Goal: Transaction & Acquisition: Purchase product/service

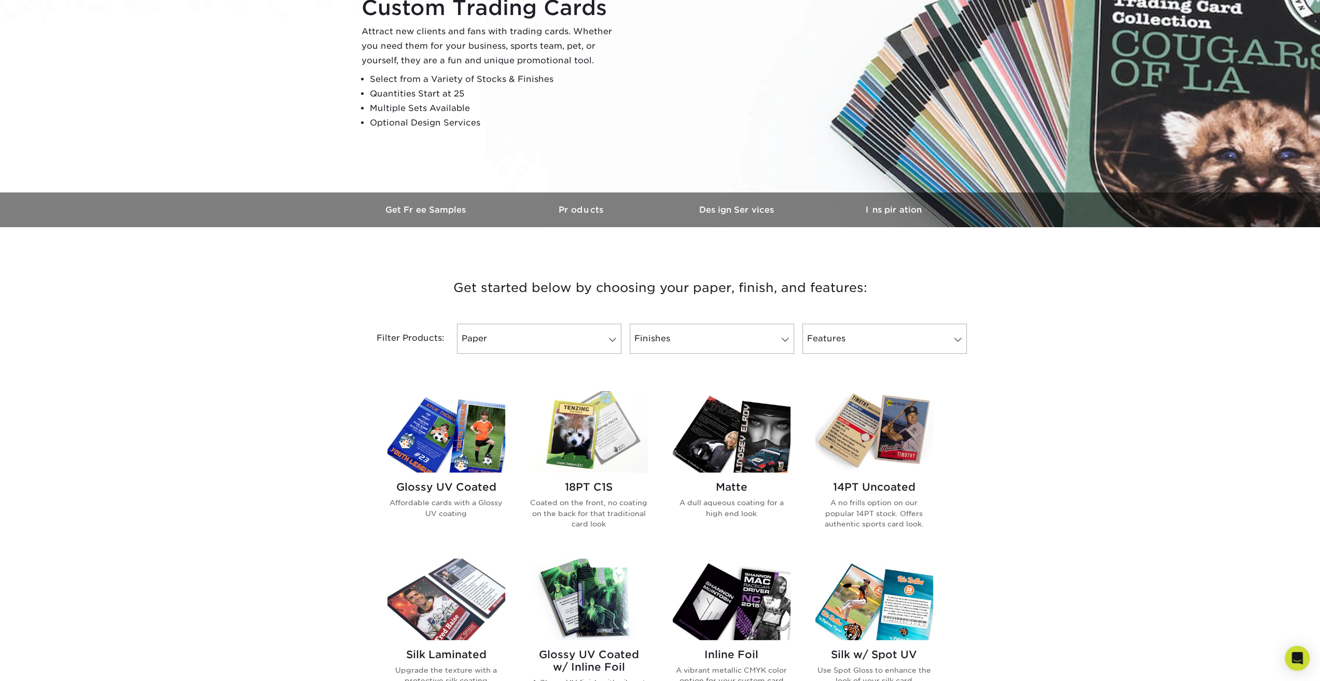
scroll to position [156, 0]
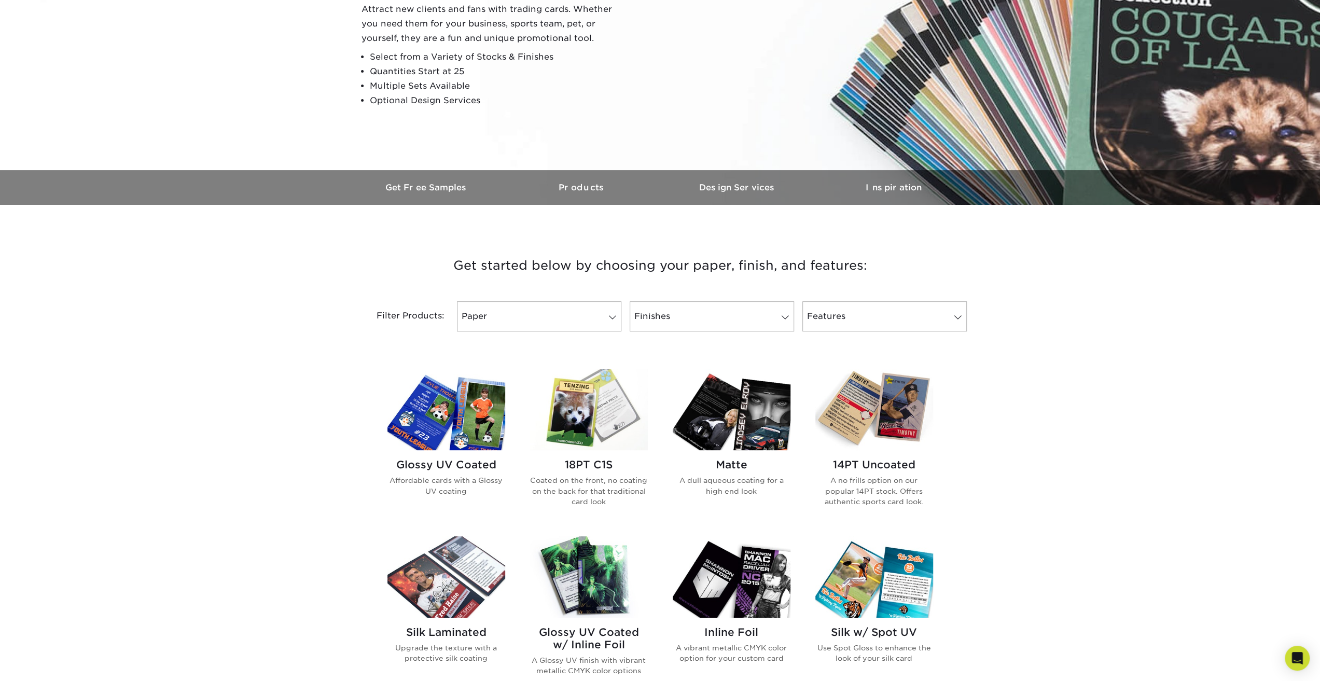
click at [570, 411] on img at bounding box center [589, 409] width 118 height 81
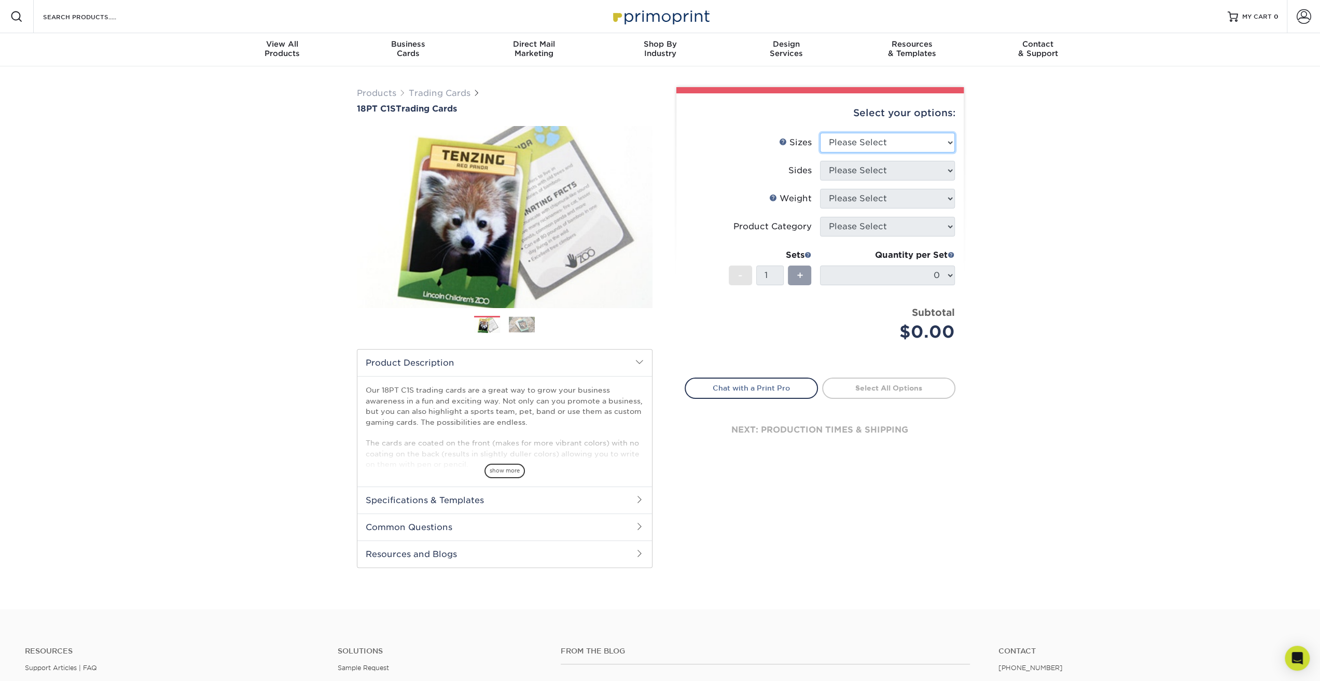
click at [939, 141] on select "Please Select 2.5" x 3.5"" at bounding box center [887, 143] width 135 height 20
select select "2.50x3.50"
click at [820, 133] on select "Please Select 2.5" x 3.5"" at bounding box center [887, 143] width 135 height 20
click at [920, 170] on select "Please Select Print Both Sides Print Front Only" at bounding box center [887, 171] width 135 height 20
select select "13abbda7-1d64-4f25-8bb2-c179b224825d"
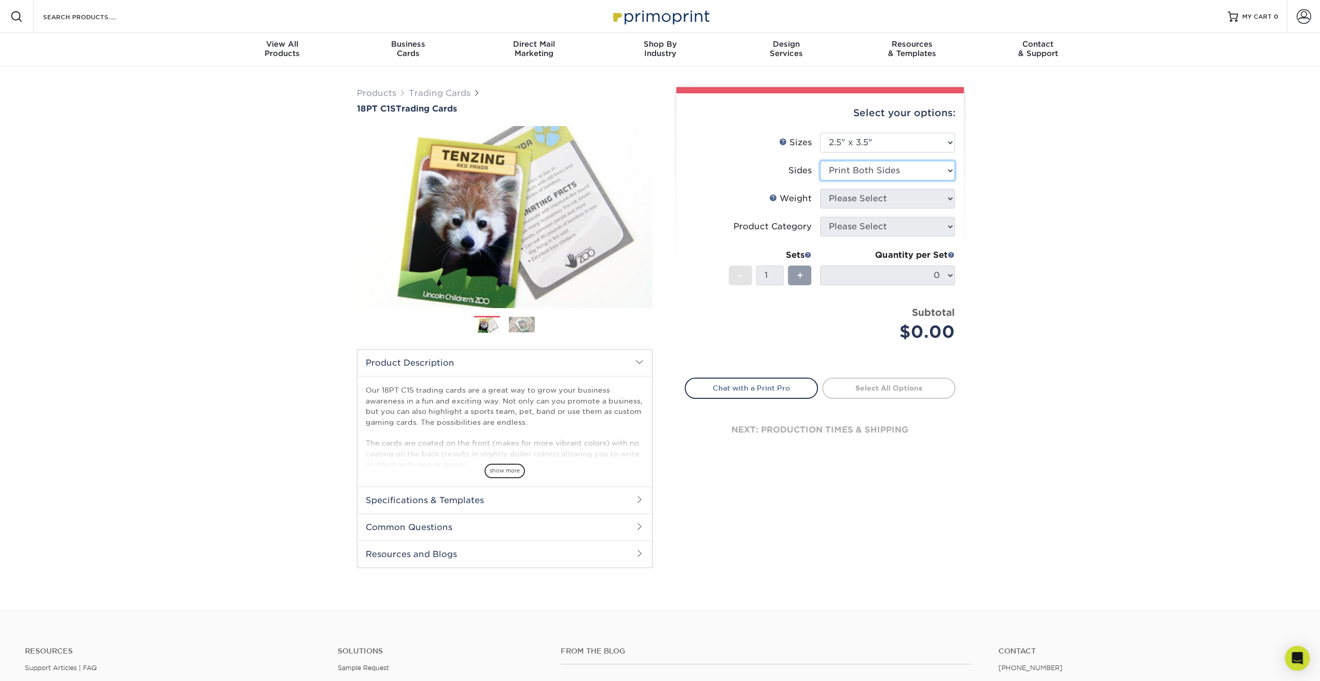
click at [820, 161] on select "Please Select Print Both Sides Print Front Only" at bounding box center [887, 171] width 135 height 20
click at [906, 194] on select "Please Select 18PT C1S" at bounding box center [887, 199] width 135 height 20
select select "18PTC1S"
click at [820, 189] on select "Please Select 18PT C1S" at bounding box center [887, 199] width 135 height 20
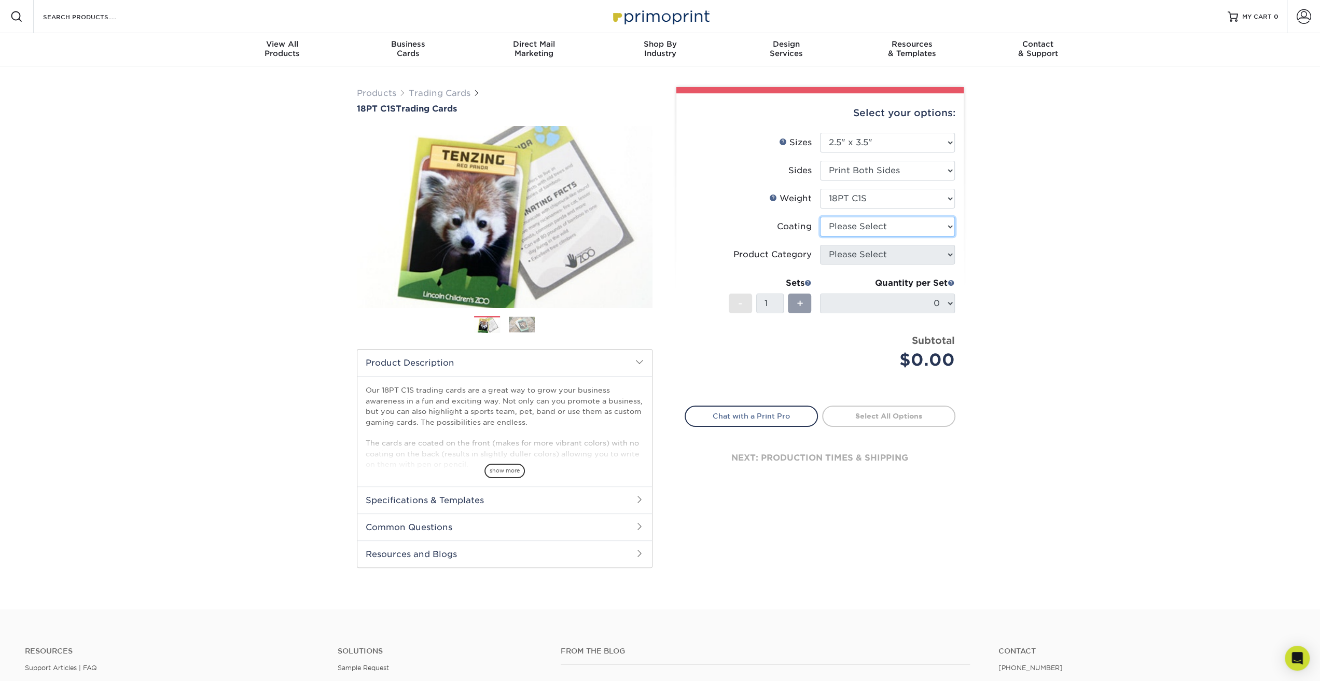
click at [887, 227] on select at bounding box center [887, 227] width 135 height 20
select select "1e8116af-acfc-44b1-83dc-8181aa338834"
click at [820, 217] on select at bounding box center [887, 227] width 135 height 20
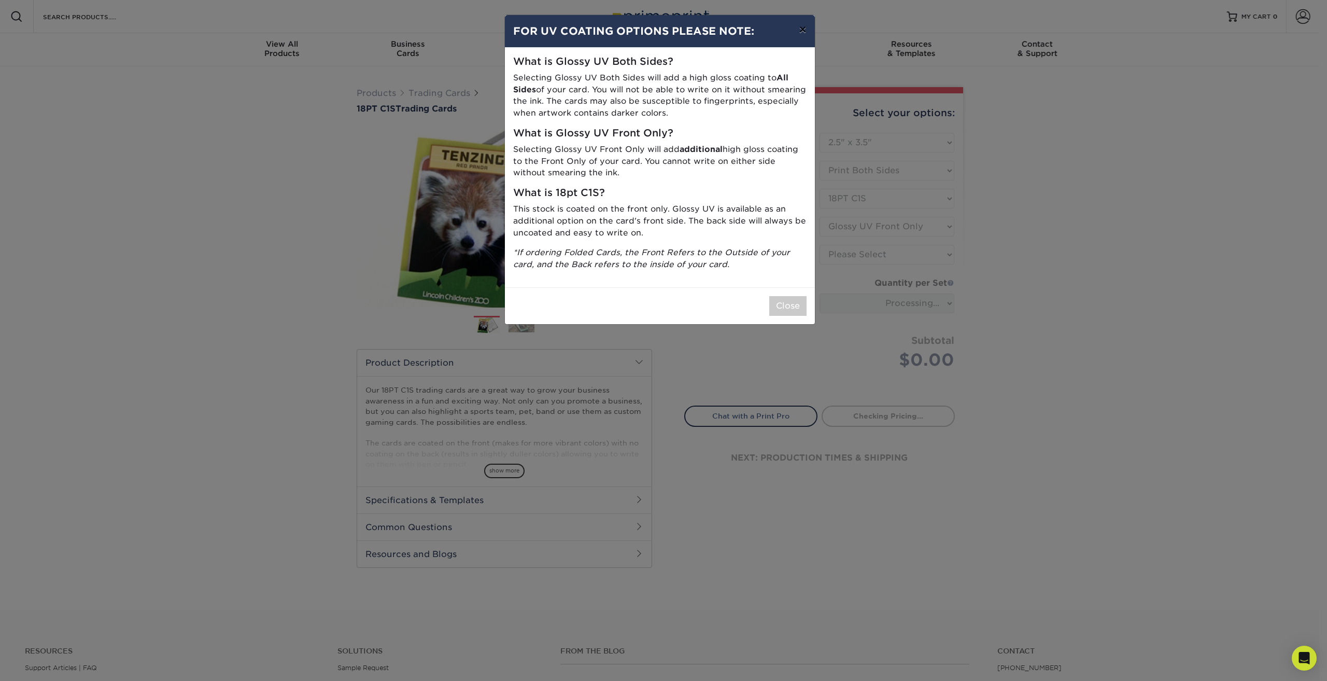
click at [805, 33] on button "×" at bounding box center [803, 29] width 24 height 29
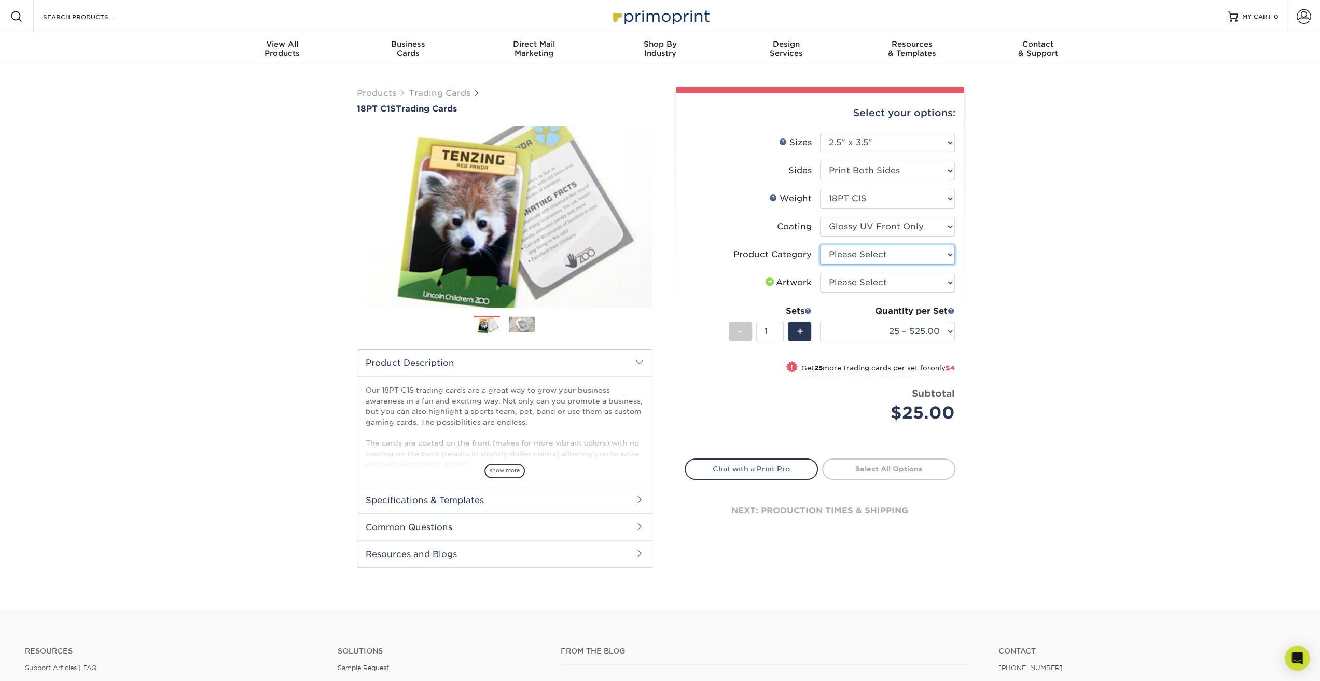
click at [908, 256] on select "Please Select Trading Cards" at bounding box center [887, 255] width 135 height 20
select select "c2f9bce9-36c2-409d-b101-c29d9d031e18"
click at [820, 245] on select "Please Select Trading Cards" at bounding box center [887, 255] width 135 height 20
click at [889, 281] on select "Please Select I will upload files I need a design - $100" at bounding box center [887, 283] width 135 height 20
select select "upload"
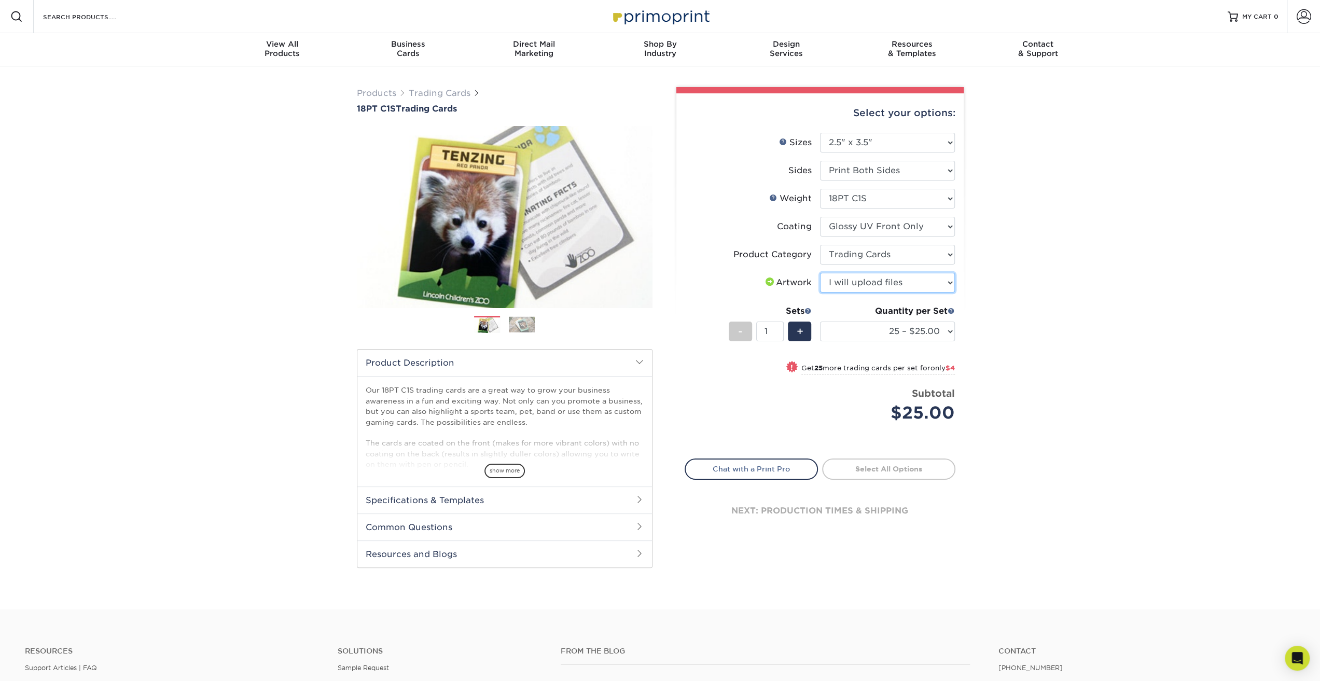
click at [820, 273] on select "Please Select I will upload files I need a design - $100" at bounding box center [887, 283] width 135 height 20
click at [941, 329] on select "25 – $25.00 50 – $29.00 75 – $37.00 100 – $41.00 250 – $48.00 500 – $58.00 1000…" at bounding box center [887, 331] width 135 height 20
click at [1005, 326] on div "Products Trading Cards 18PT C1S Trading Cards Previous Next show more" at bounding box center [660, 337] width 1320 height 543
click at [804, 333] on div "+" at bounding box center [799, 331] width 23 height 20
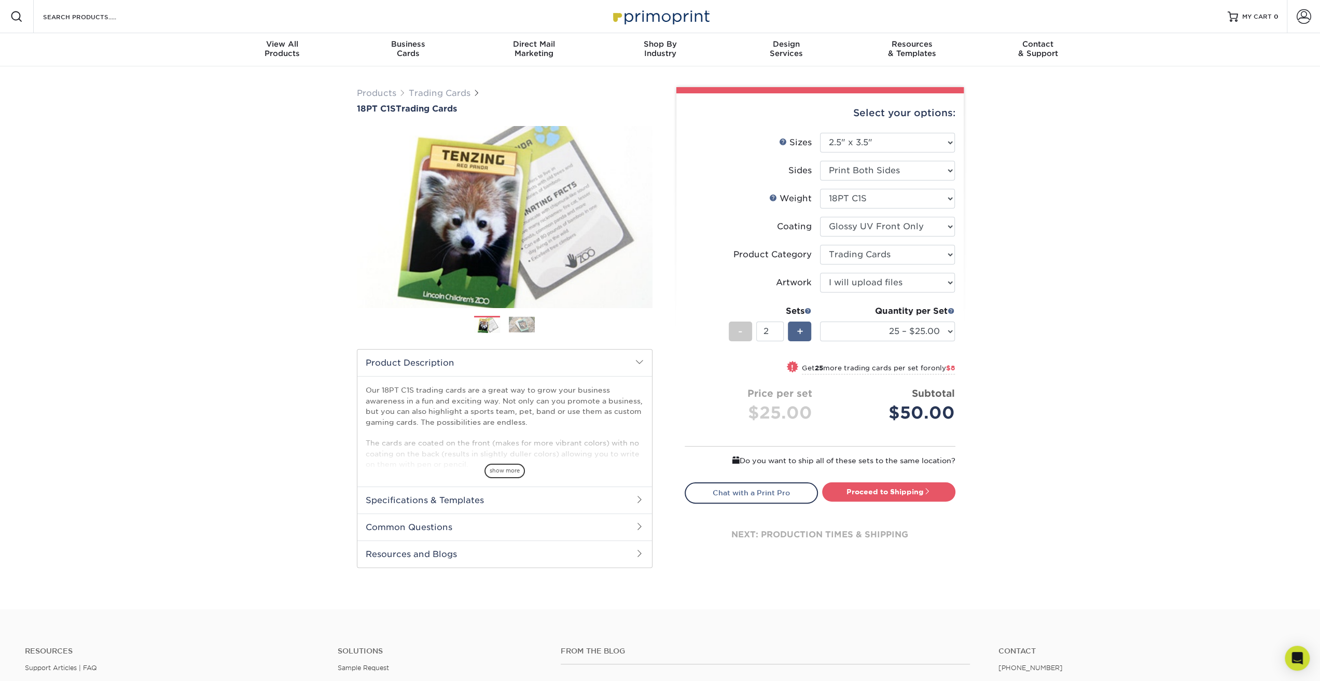
click at [804, 333] on div "+" at bounding box center [799, 331] width 23 height 20
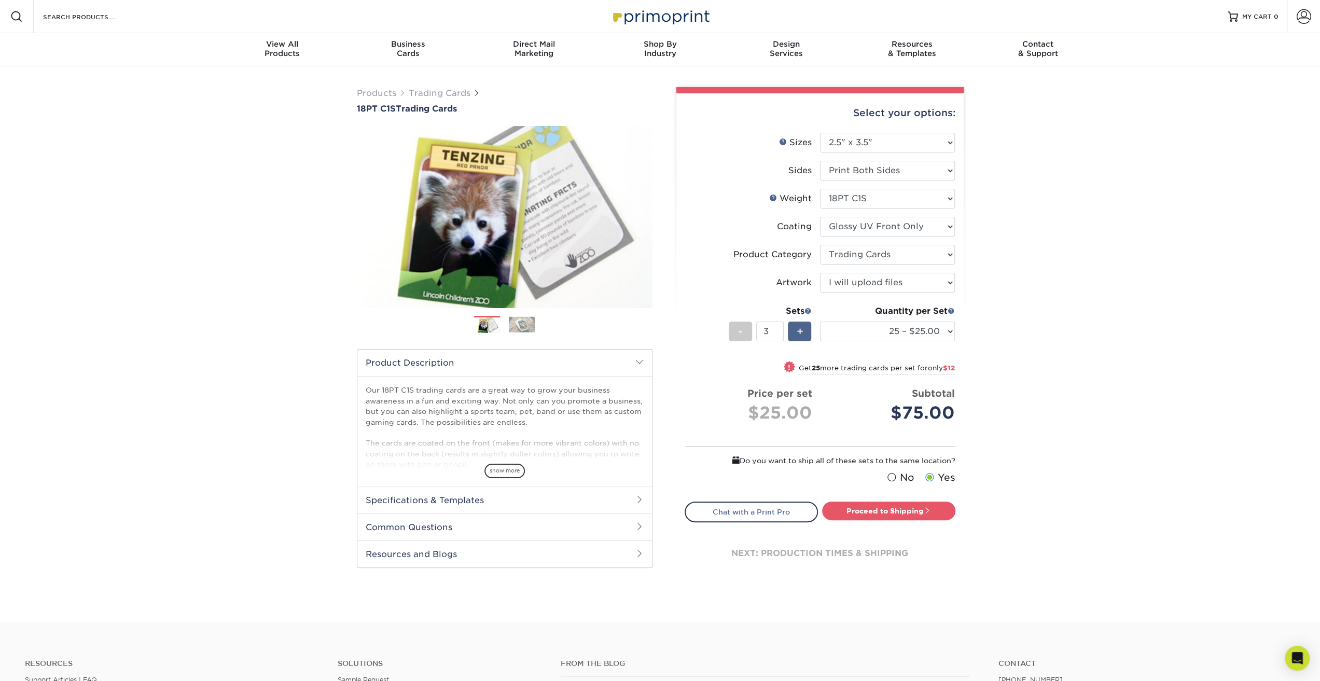
click at [804, 333] on div "+" at bounding box center [799, 331] width 23 height 20
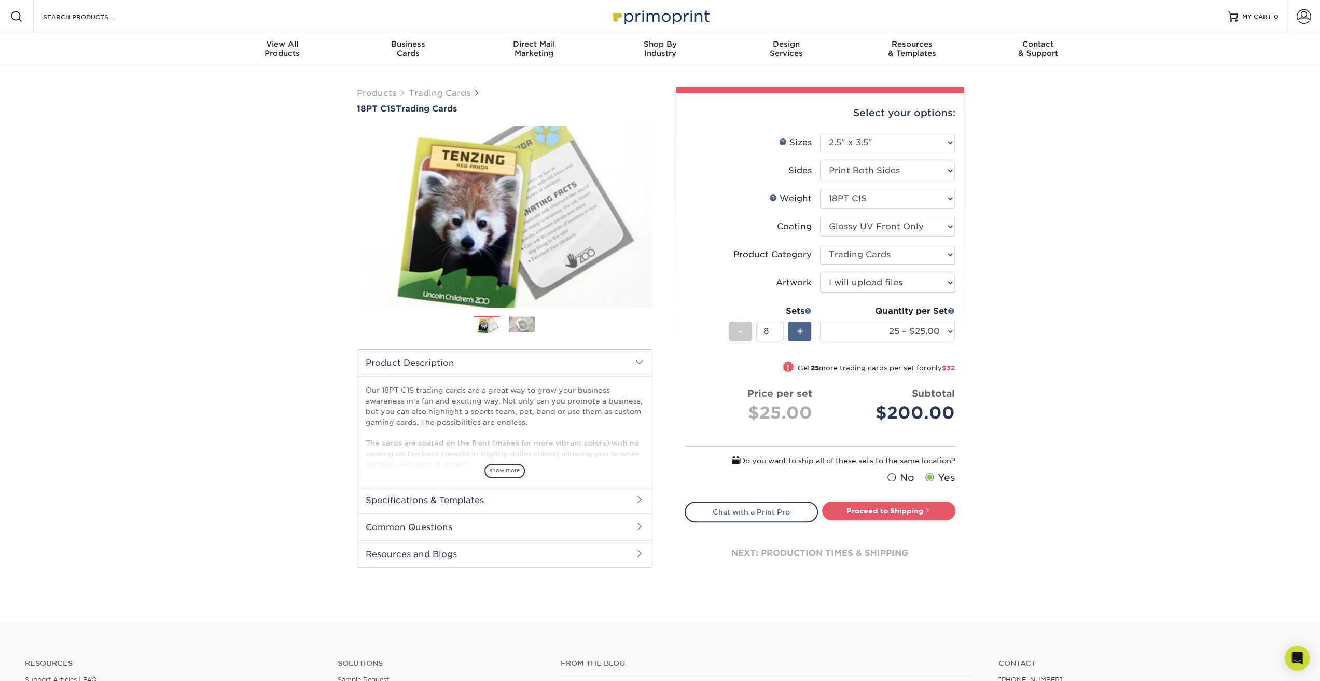
click at [804, 333] on div "+" at bounding box center [799, 331] width 23 height 20
type input "12"
